Goal: Information Seeking & Learning: Learn about a topic

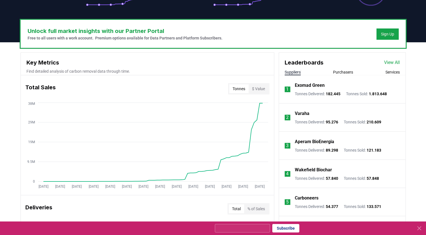
scroll to position [155, 0]
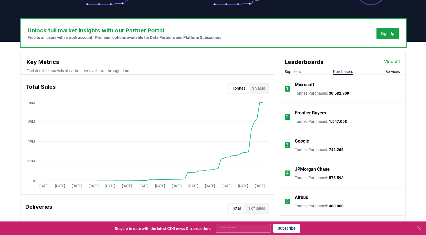
click at [341, 71] on button "Purchasers" at bounding box center [343, 72] width 20 height 6
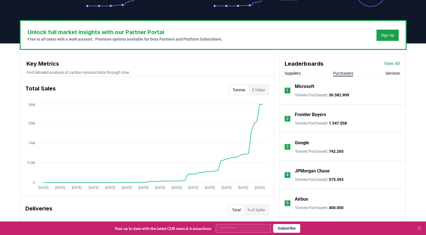
scroll to position [153, 0]
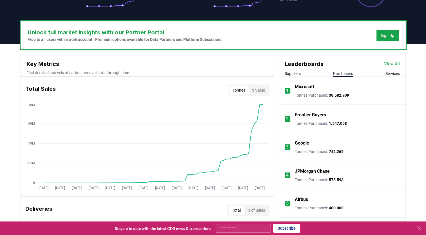
click at [393, 105] on li "2 Frontier Buyers Tonnes Purchased : 1.547.058" at bounding box center [342, 119] width 126 height 28
click at [307, 88] on p "Microsoft" at bounding box center [304, 86] width 19 height 7
